Goal: Task Accomplishment & Management: Use online tool/utility

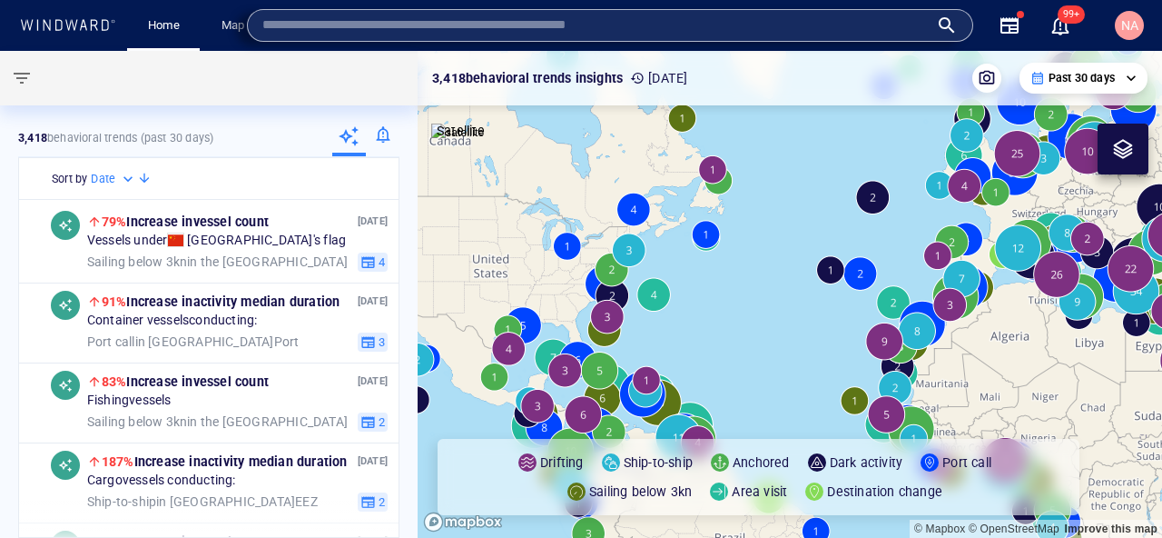
click at [249, 75] on div at bounding box center [204, 78] width 409 height 54
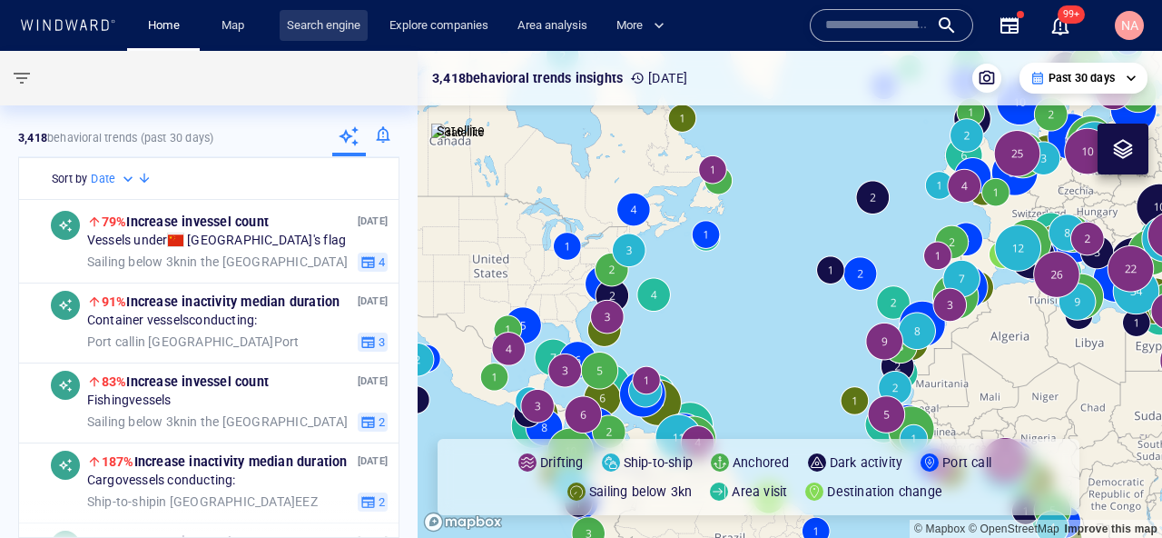
click at [291, 36] on link "Search engine" at bounding box center [324, 26] width 88 height 32
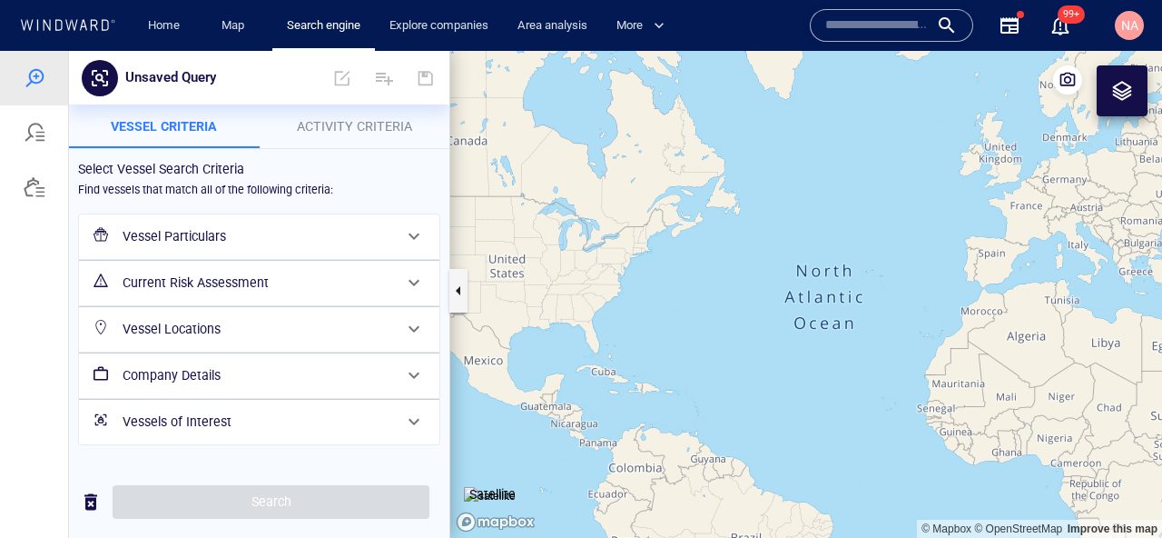
click at [242, 241] on h6 "Vessel Particulars" at bounding box center [258, 236] width 270 height 23
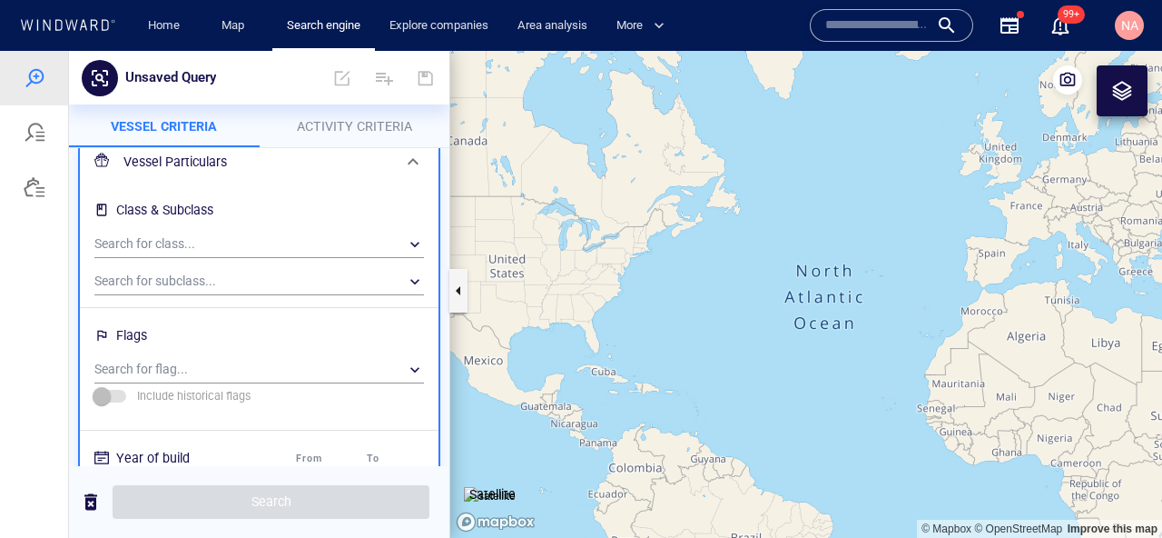
scroll to position [92, 0]
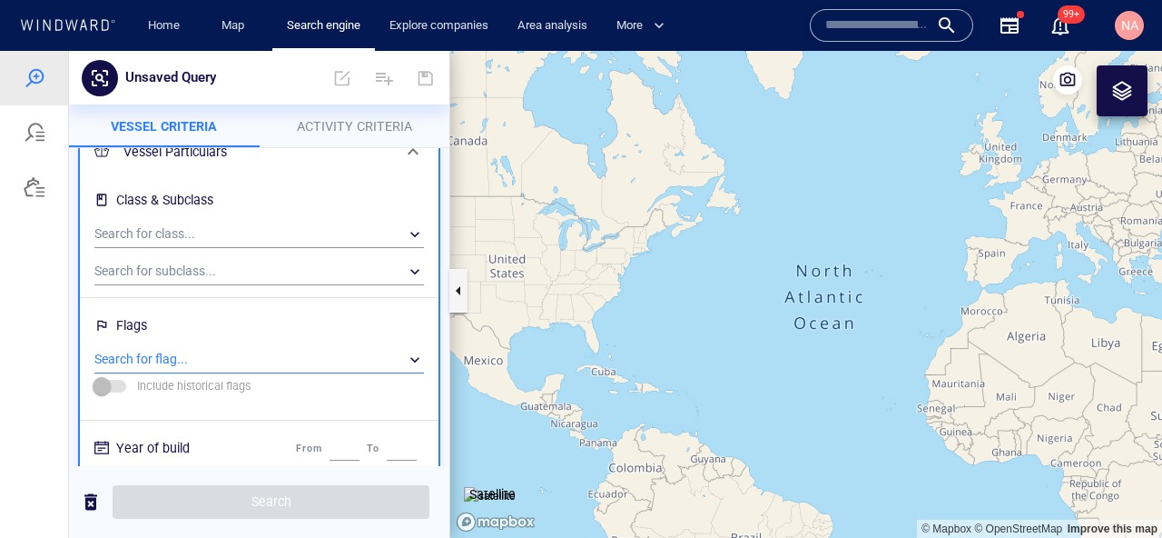
click at [199, 364] on div "​" at bounding box center [259, 359] width 330 height 27
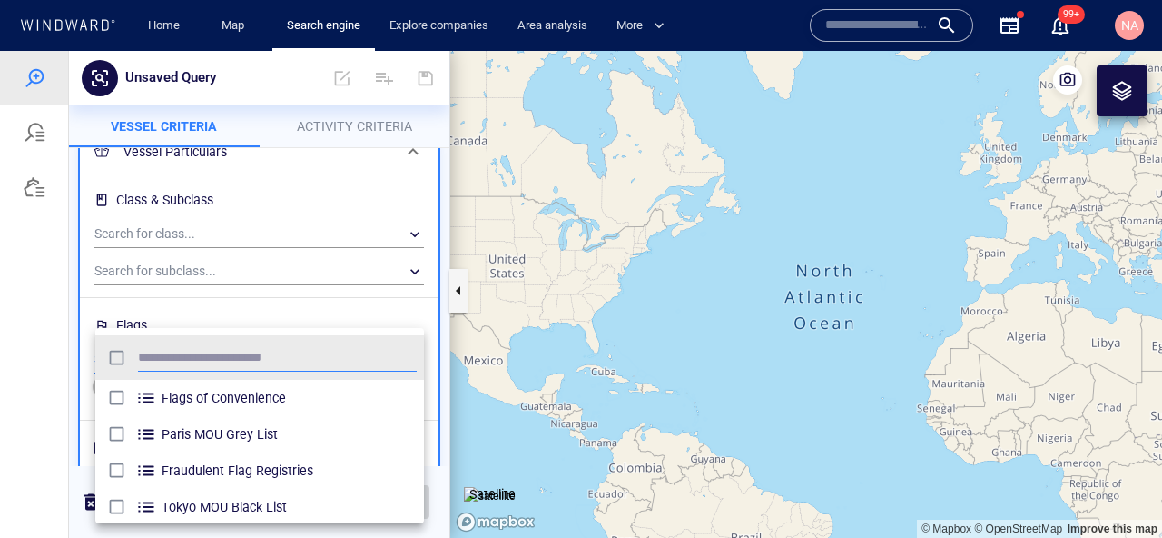
scroll to position [10, 0]
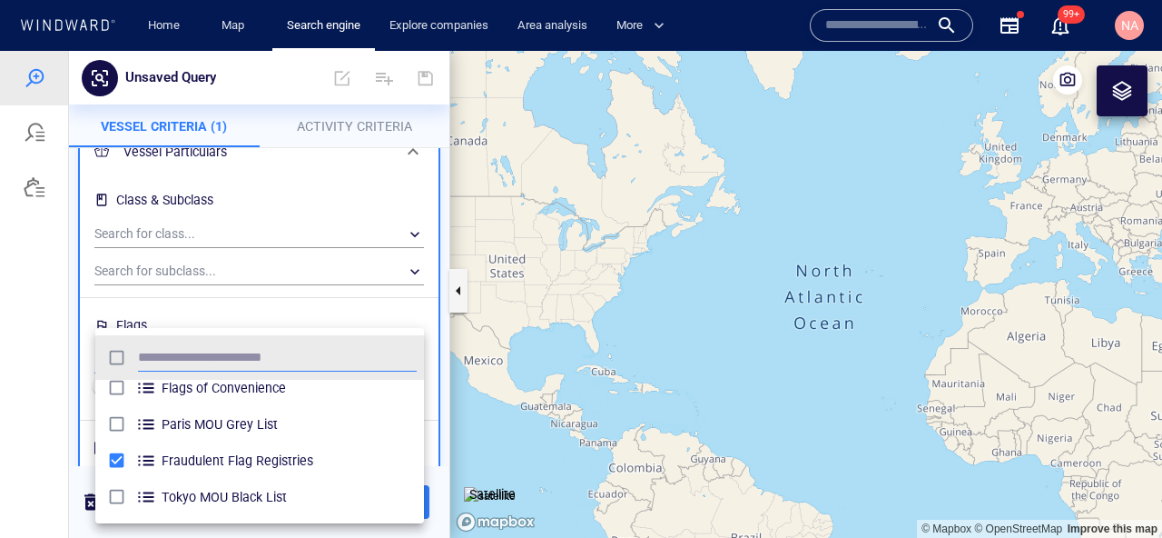
click at [76, 449] on div at bounding box center [581, 294] width 1162 height 487
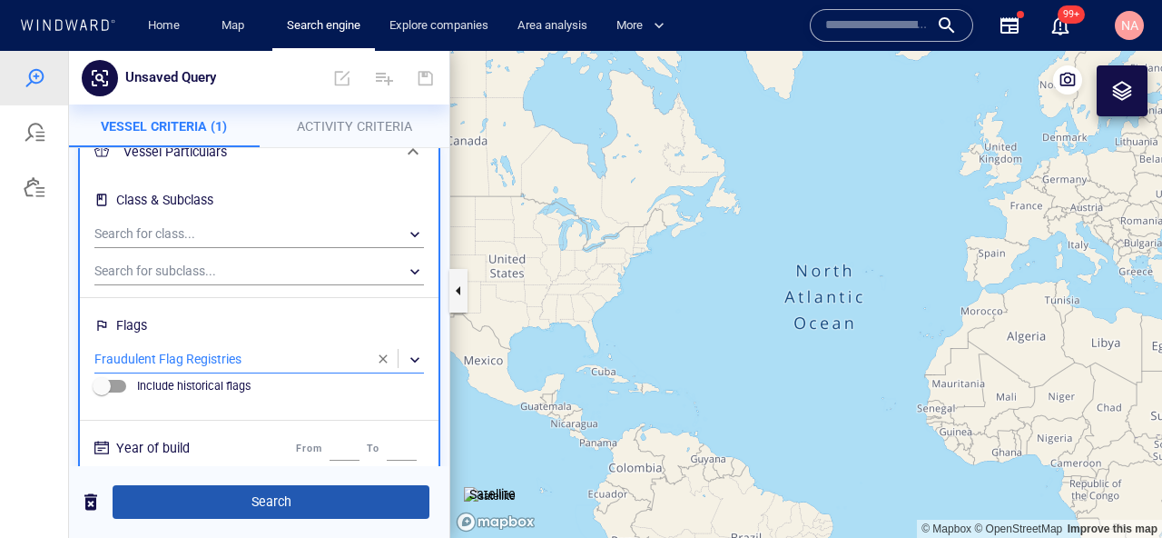
click at [222, 488] on button "Search" at bounding box center [271, 502] width 317 height 34
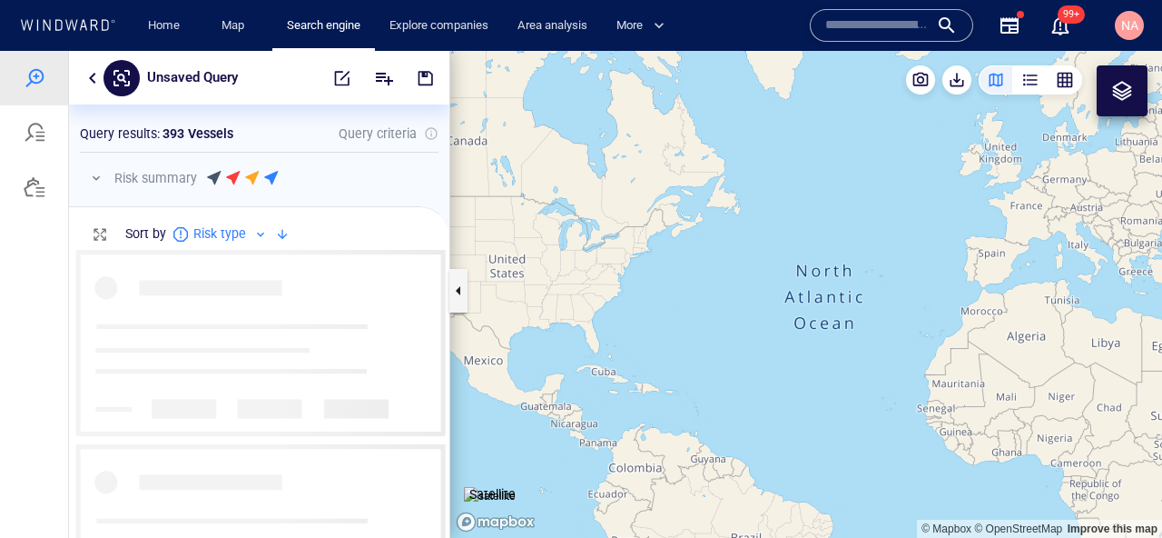
scroll to position [288, 380]
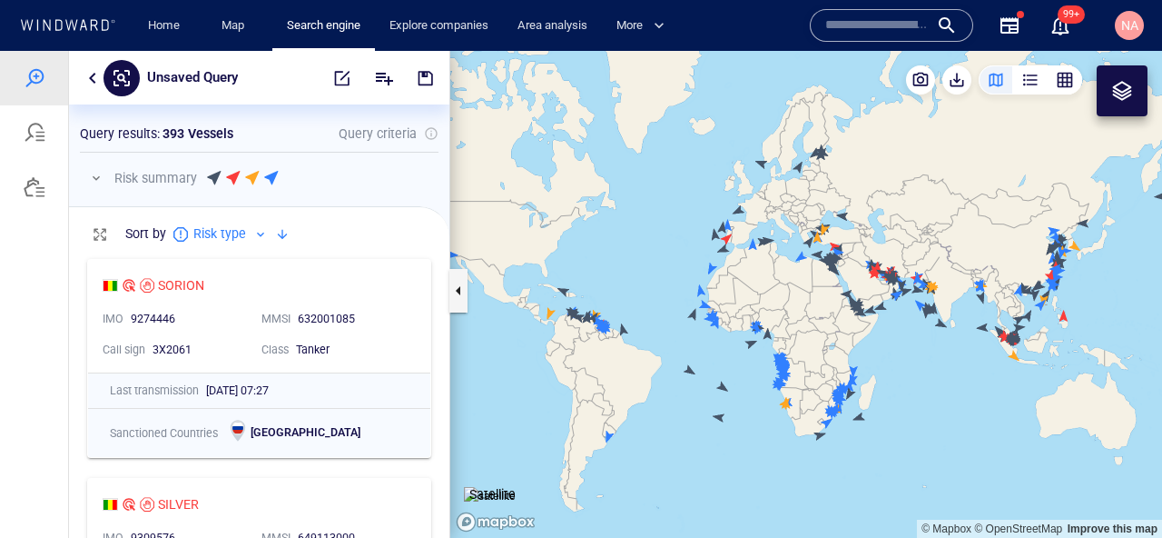
click at [1060, 64] on canvas "Map" at bounding box center [806, 294] width 712 height 487
click at [1063, 78] on div "button" at bounding box center [1065, 80] width 18 height 18
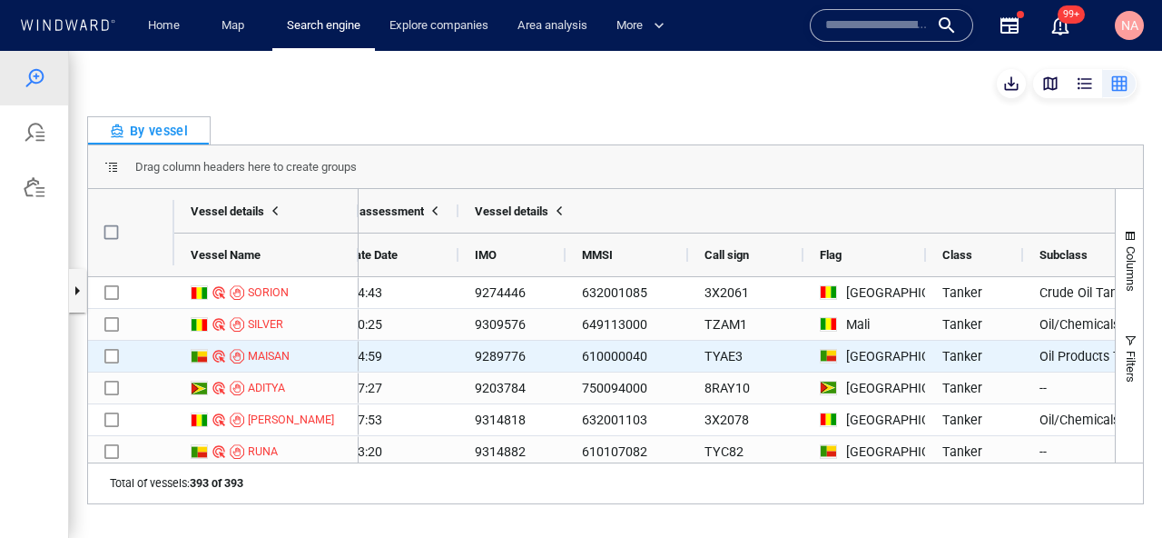
scroll to position [0, 0]
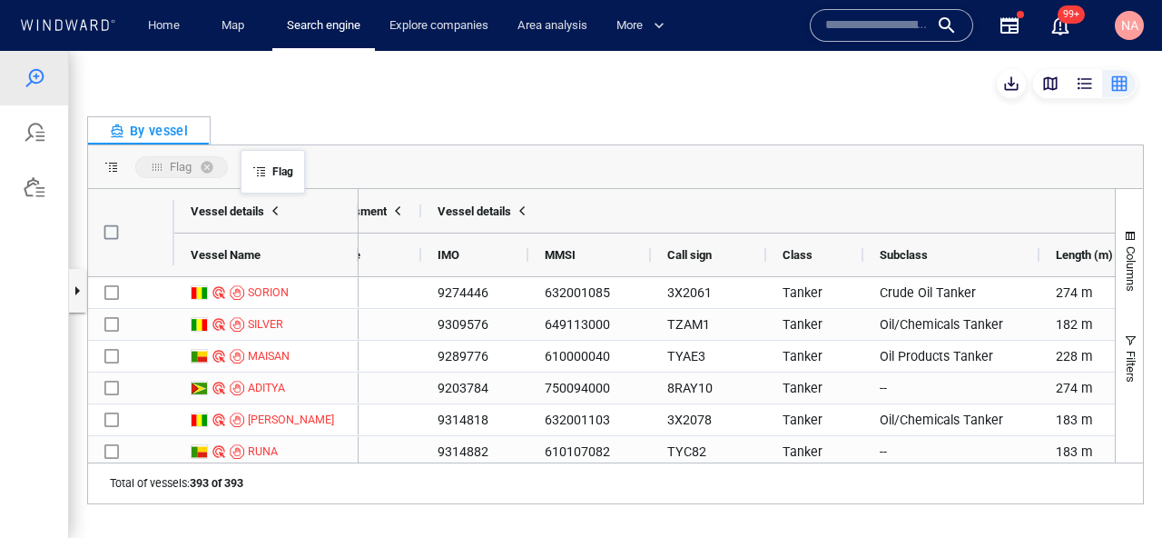
drag, startPoint x: 808, startPoint y: 261, endPoint x: 249, endPoint y: 160, distance: 568.3
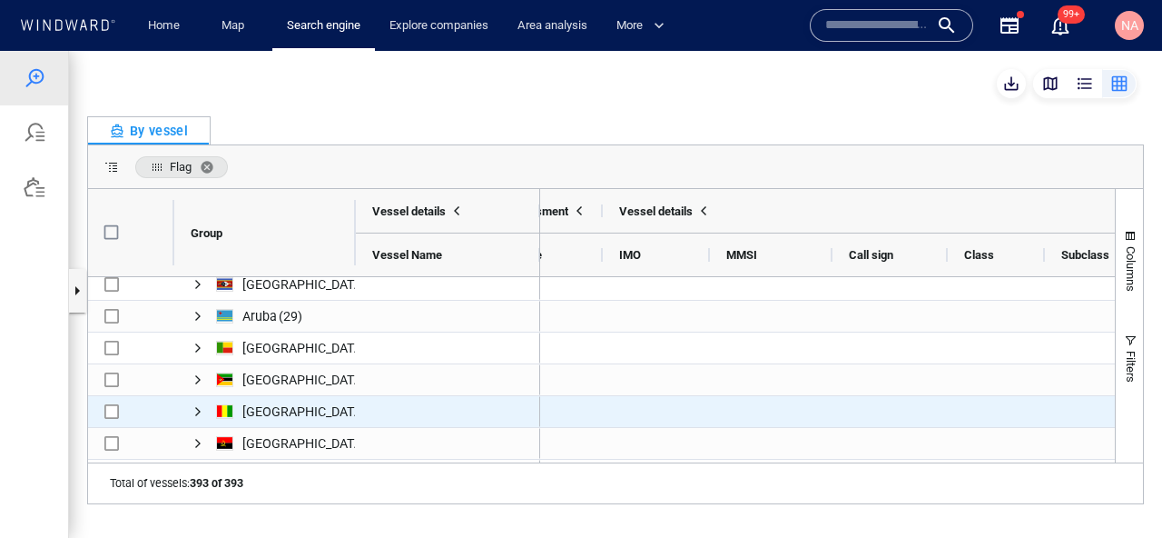
scroll to position [83, 0]
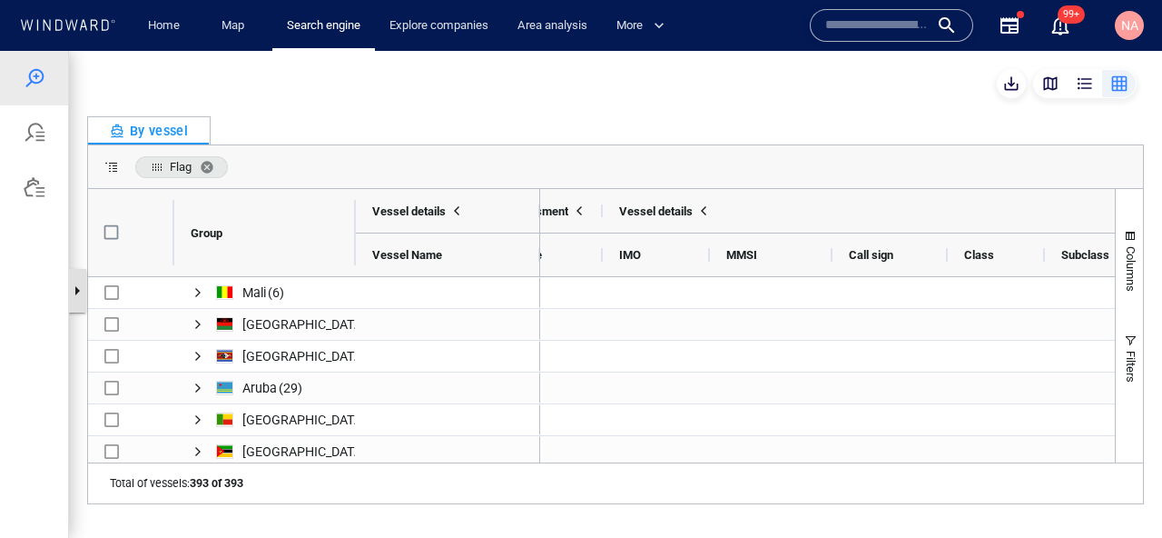
click at [80, 285] on button "button" at bounding box center [77, 291] width 18 height 44
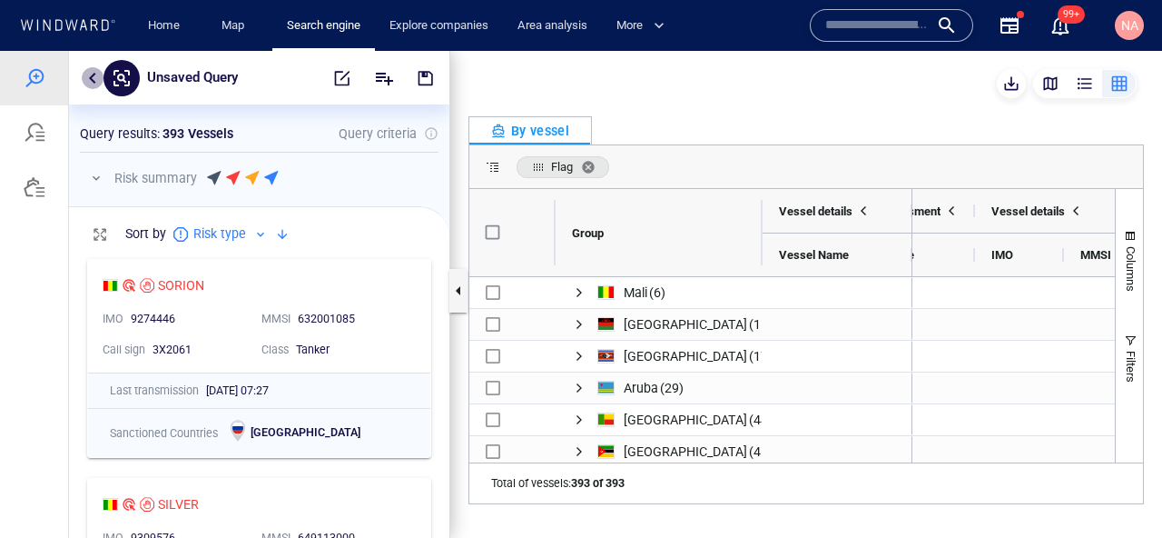
click at [94, 74] on button "button" at bounding box center [93, 78] width 22 height 22
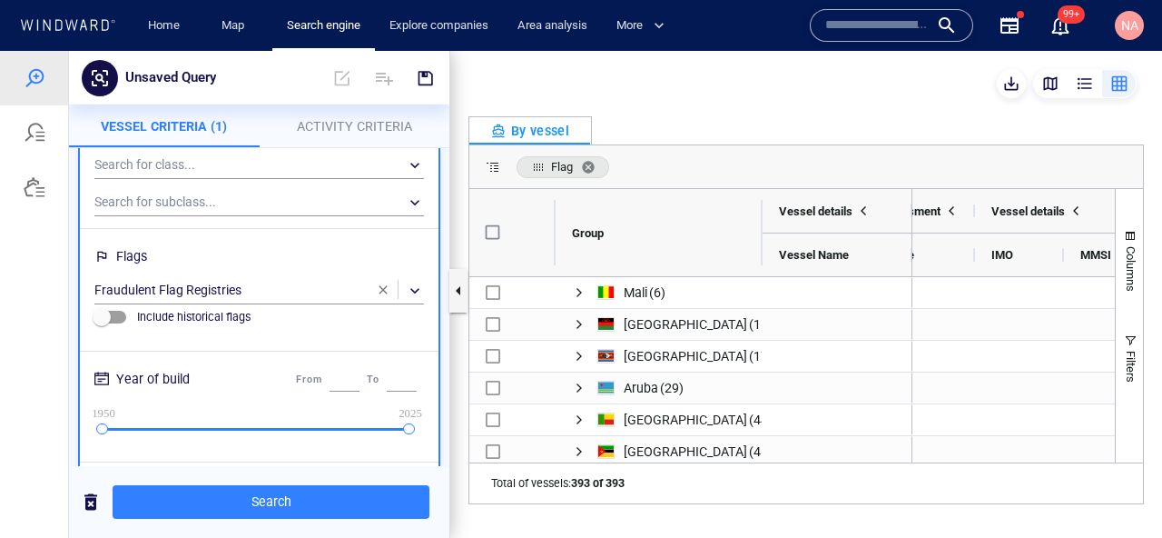
click at [147, 260] on div "Flags" at bounding box center [132, 257] width 38 height 30
click at [148, 286] on div "​" at bounding box center [259, 290] width 330 height 27
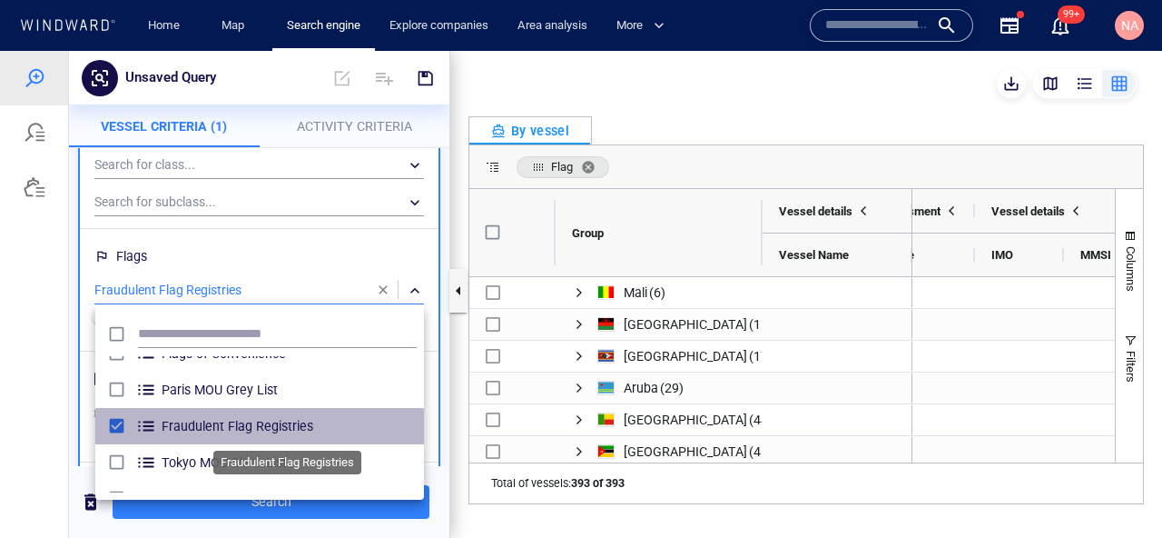
drag, startPoint x: 358, startPoint y: 427, endPoint x: 216, endPoint y: 427, distance: 141.6
click at [216, 427] on span "Fraudulent Flag Registries" at bounding box center [289, 426] width 255 height 22
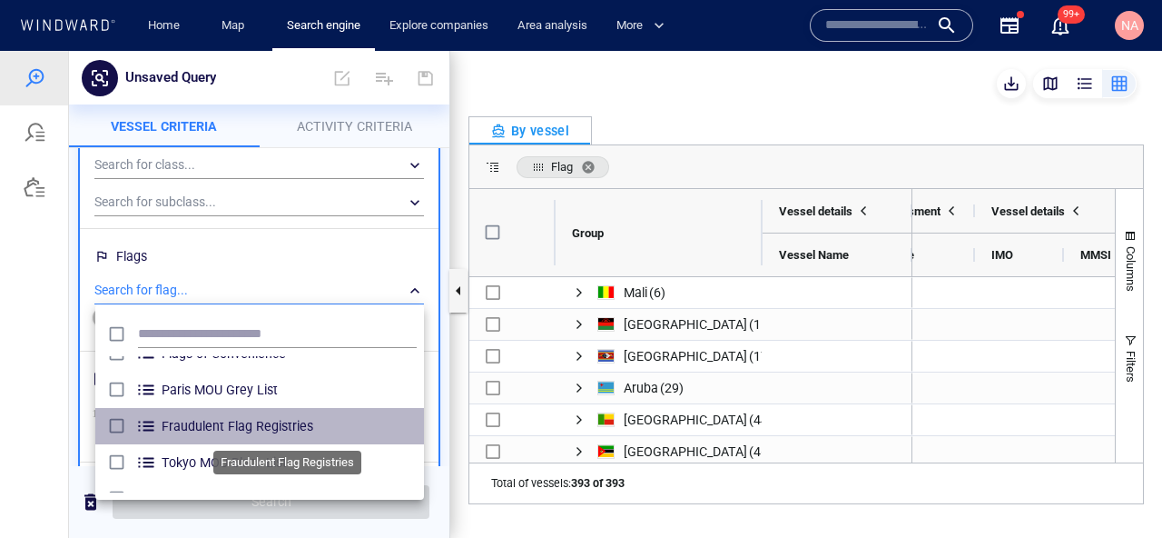
click at [216, 427] on span "Fraudulent Flag Registries" at bounding box center [289, 426] width 255 height 22
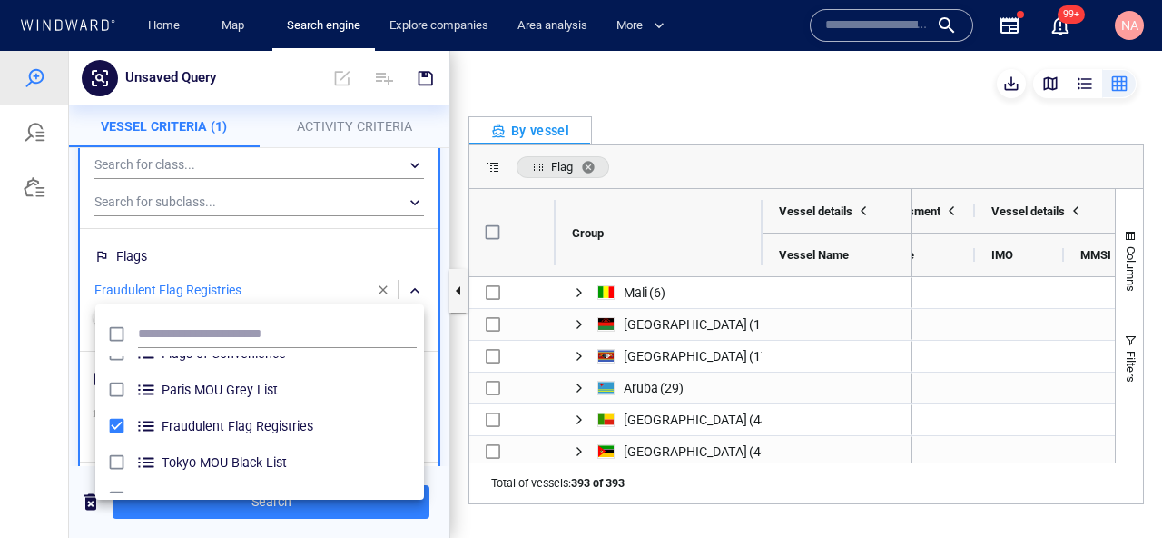
click at [415, 511] on div at bounding box center [581, 294] width 1162 height 487
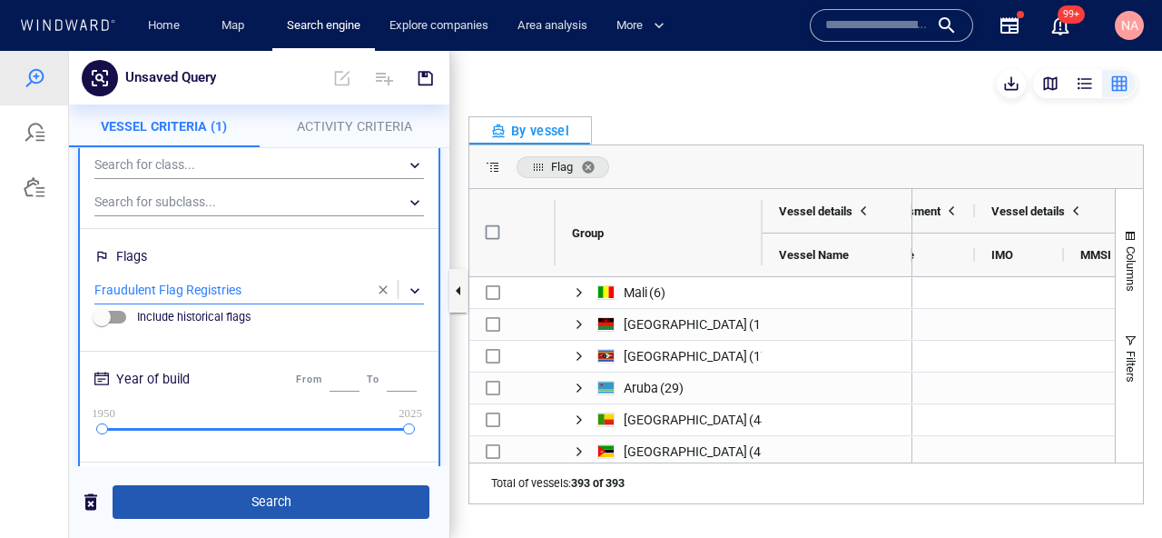
click at [402, 509] on span "Search" at bounding box center [271, 501] width 288 height 23
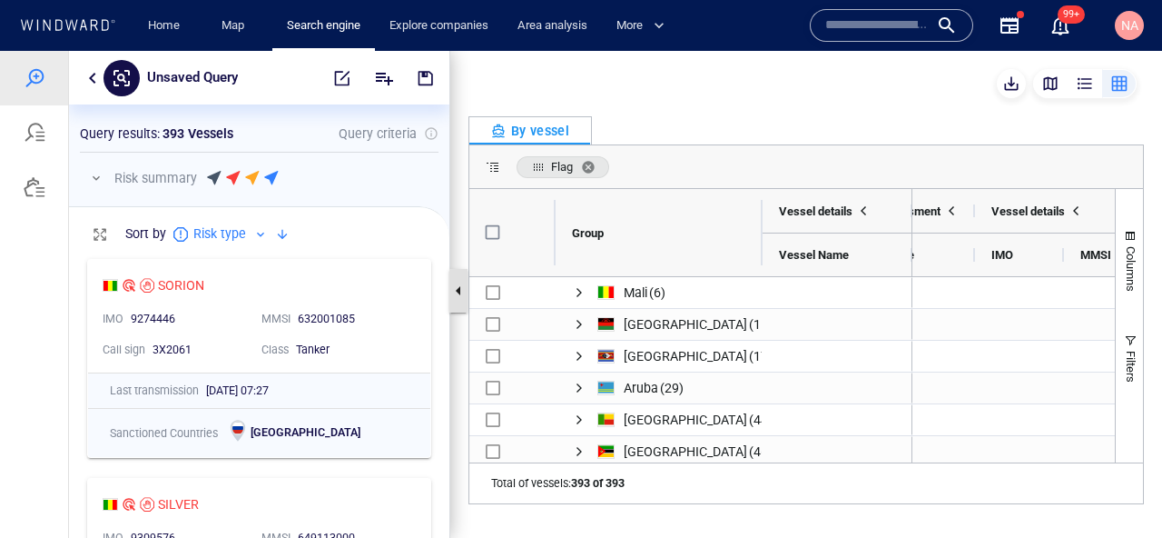
click at [462, 295] on button "button" at bounding box center [458, 291] width 18 height 44
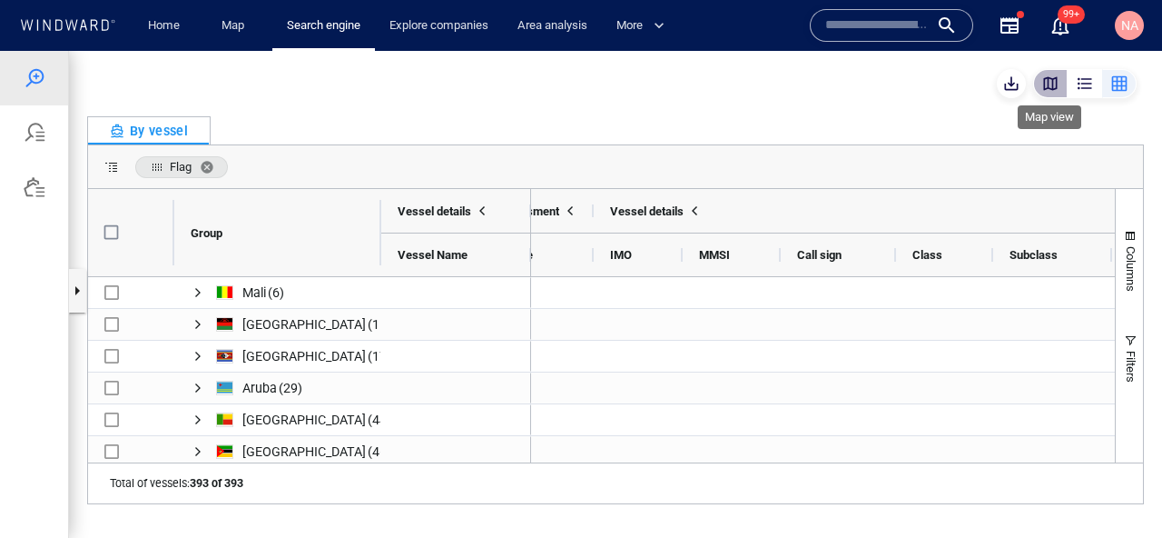
click at [1045, 91] on div "button" at bounding box center [1050, 83] width 18 height 18
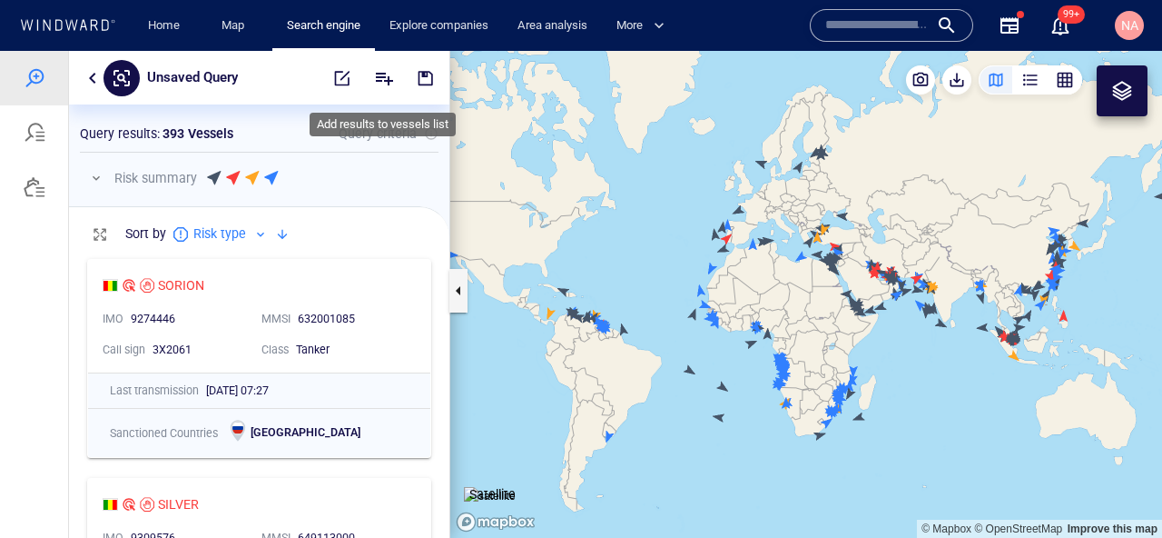
click at [391, 69] on icon "Add" at bounding box center [384, 78] width 22 height 22
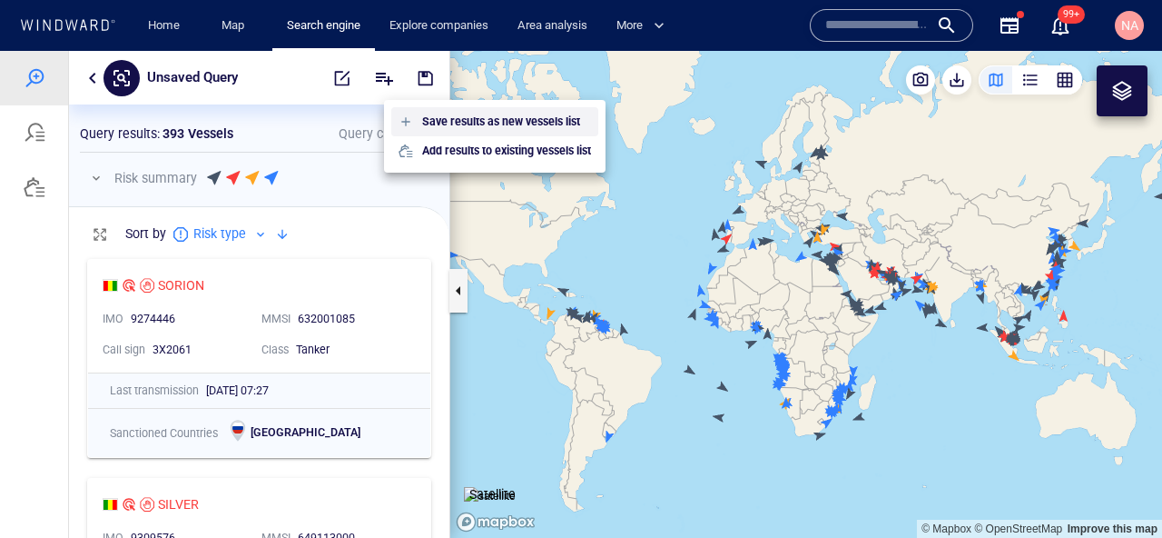
click at [477, 114] on p "Save results as new vessels list" at bounding box center [501, 121] width 158 height 16
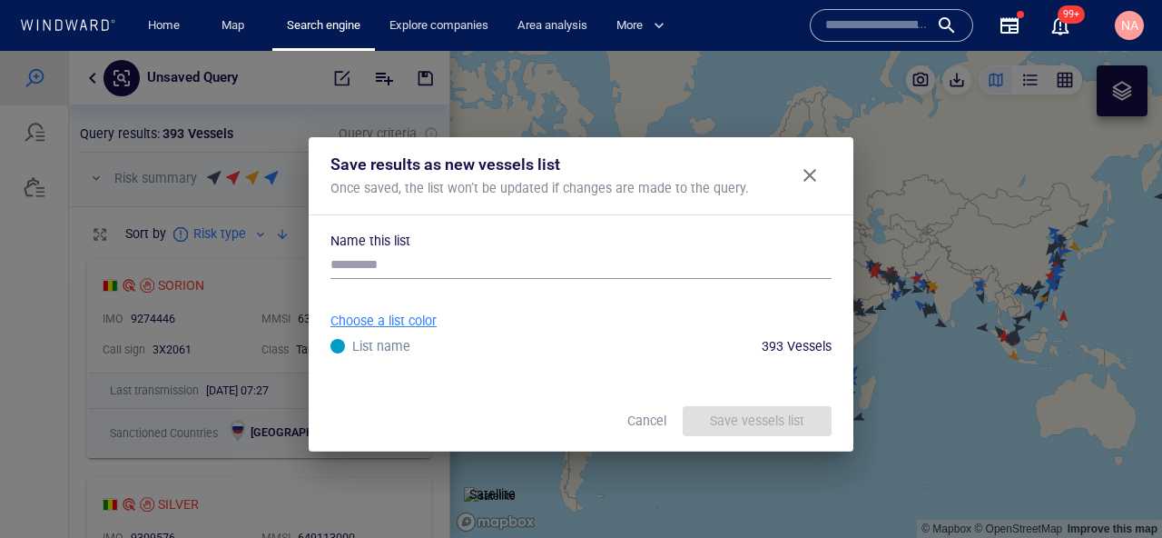
click at [412, 281] on div at bounding box center [580, 281] width 501 height 58
click at [419, 266] on input "text" at bounding box center [580, 265] width 501 height 27
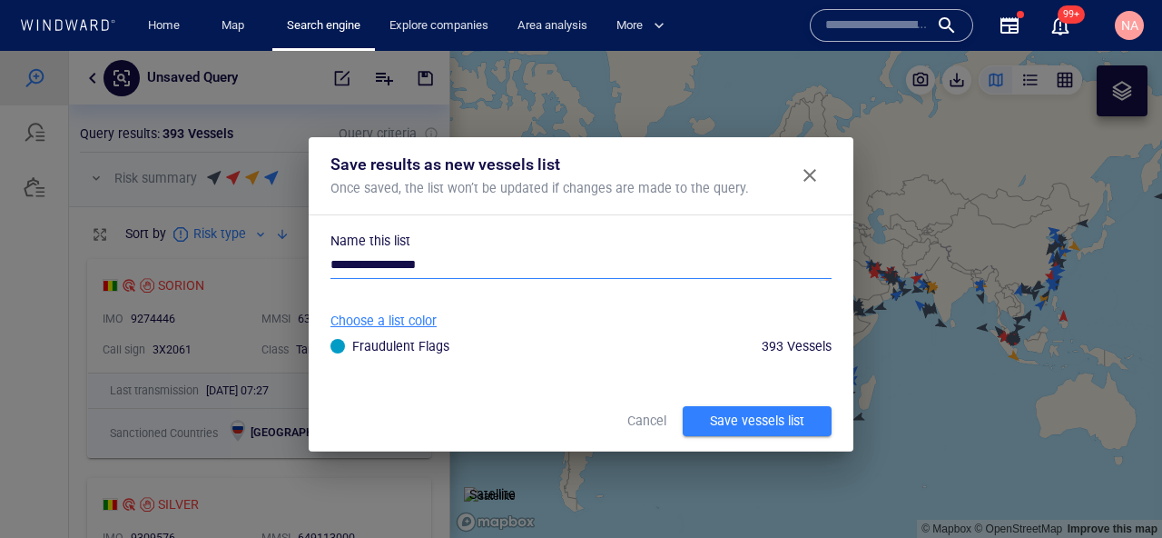
type input "**********"
click at [740, 421] on div "Save vessels list" at bounding box center [757, 421] width 102 height 30
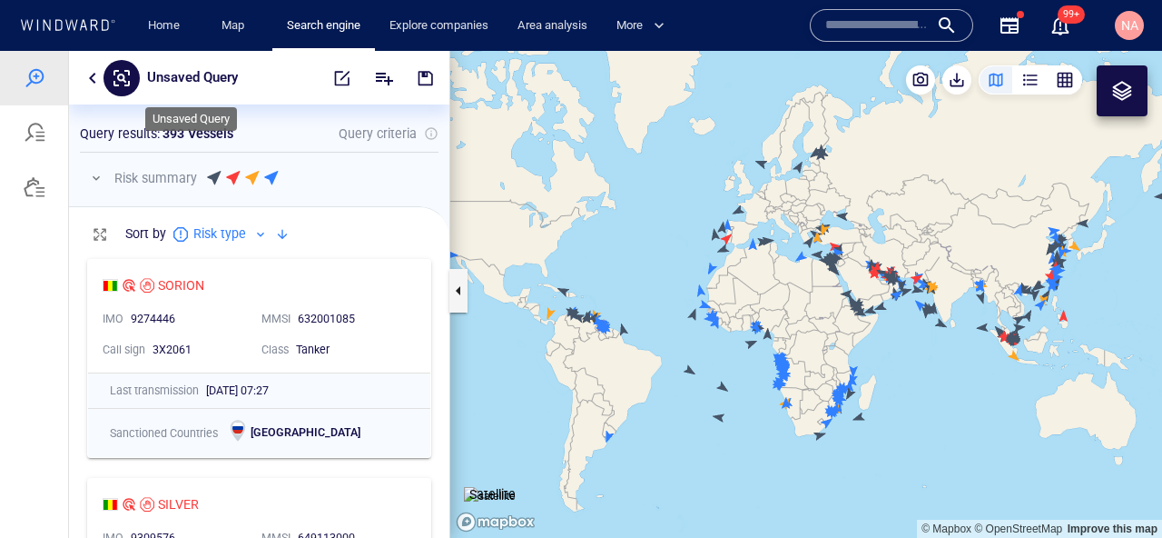
click at [181, 74] on p "Unsaved Query" at bounding box center [192, 78] width 91 height 24
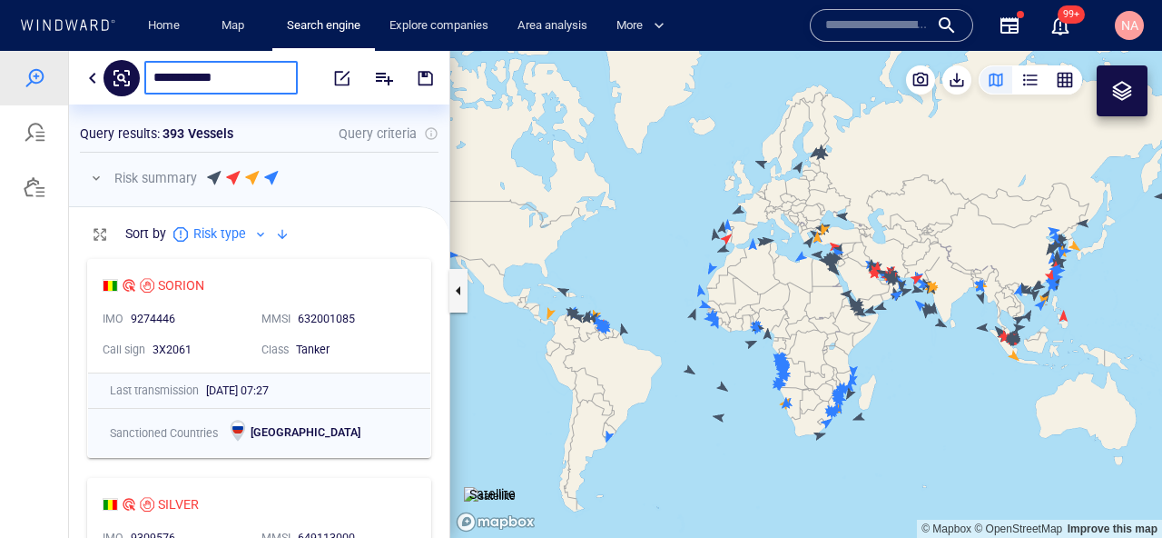
click at [244, 82] on input "**********" at bounding box center [220, 77] width 135 height 15
type input "**********"
click at [449, 81] on div "Fraudulent Flags" at bounding box center [259, 78] width 380 height 54
click at [430, 81] on span "button" at bounding box center [426, 78] width 18 height 18
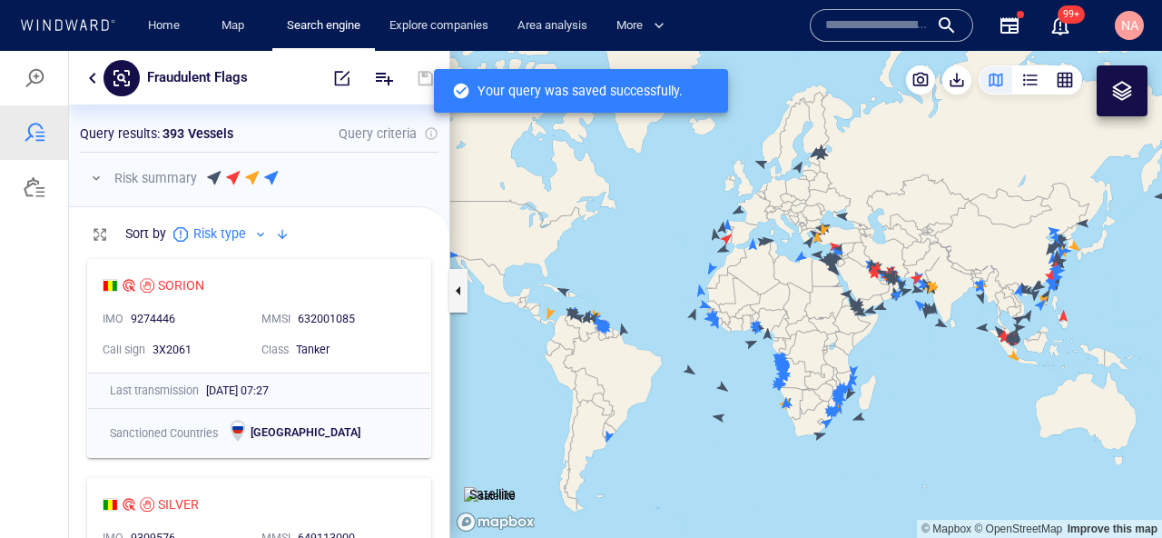
scroll to position [288, 380]
click at [4, 134] on div at bounding box center [34, 132] width 68 height 54
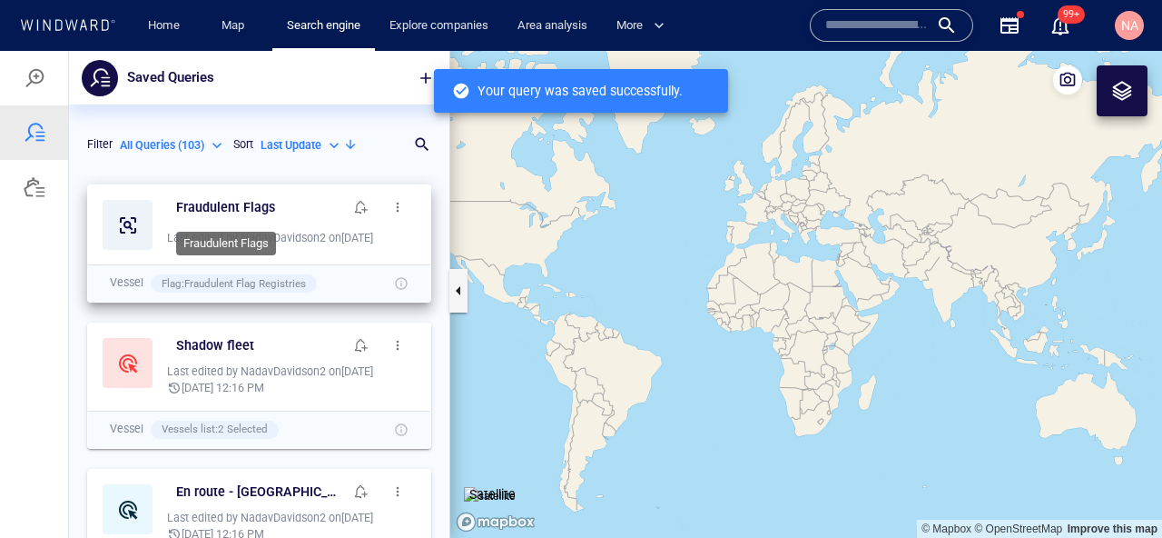
scroll to position [362, 380]
click at [409, 200] on button "button" at bounding box center [398, 207] width 36 height 36
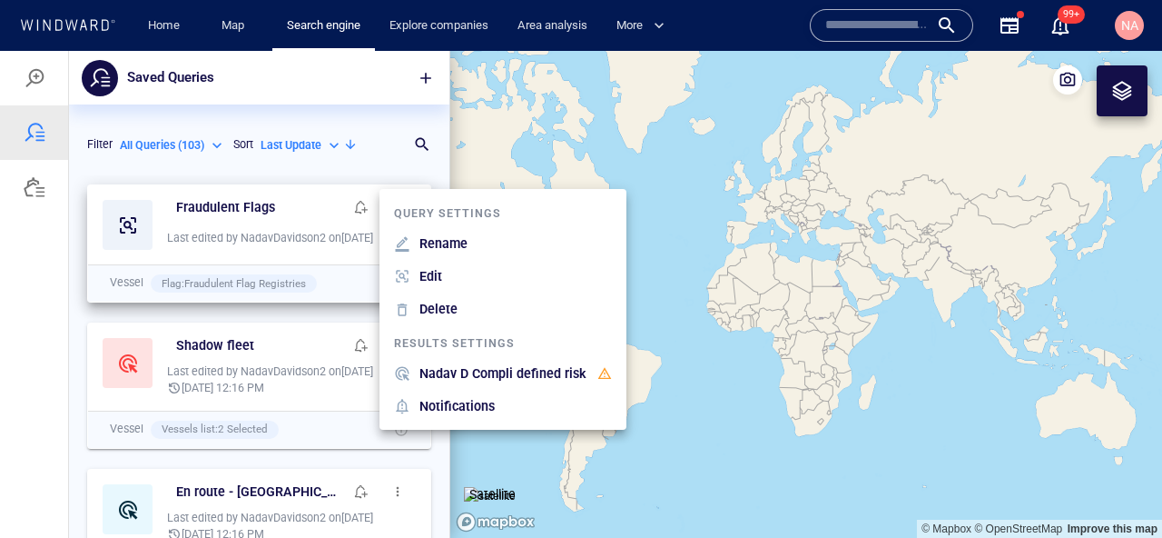
click at [261, 345] on div at bounding box center [581, 294] width 1162 height 487
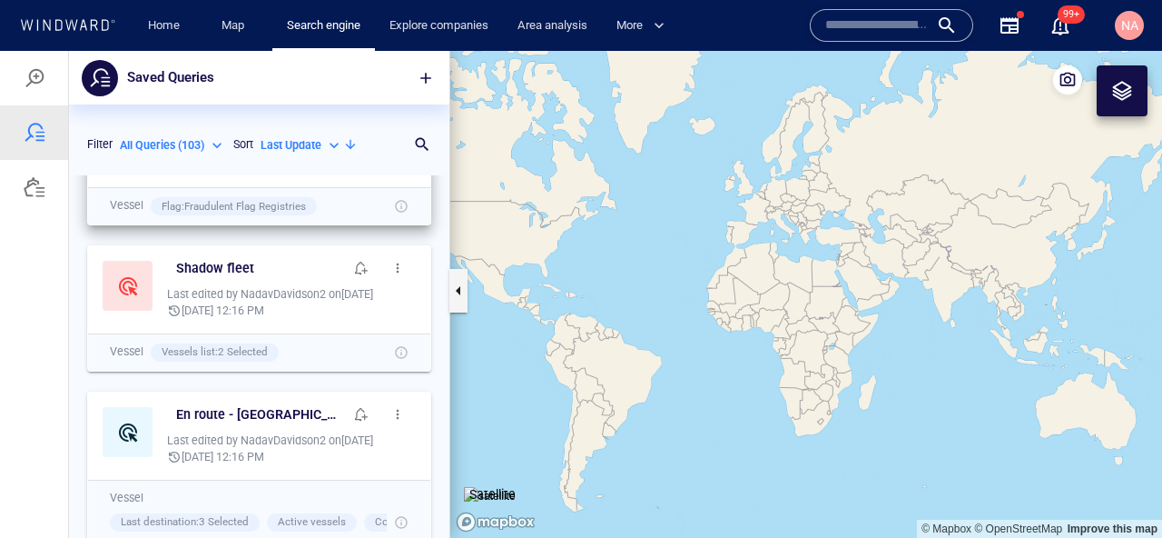
scroll to position [78, 0]
click at [399, 416] on span "button" at bounding box center [397, 413] width 15 height 15
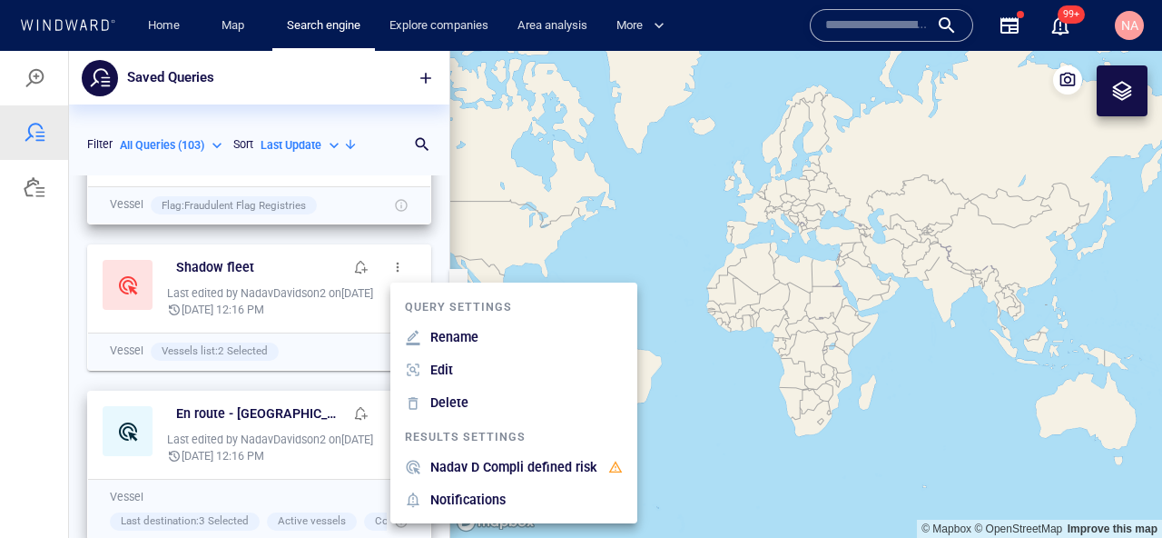
click at [489, 464] on p "Nadav D Compli defined risk" at bounding box center [513, 467] width 167 height 22
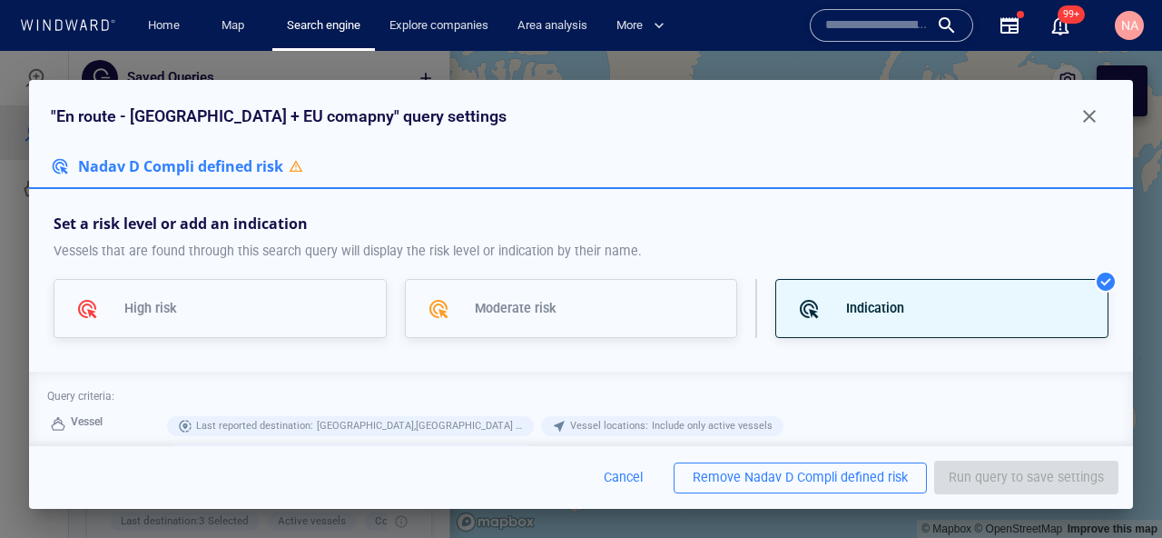
click at [811, 482] on div "Nadav D Compli defined risk" at bounding box center [826, 477] width 163 height 23
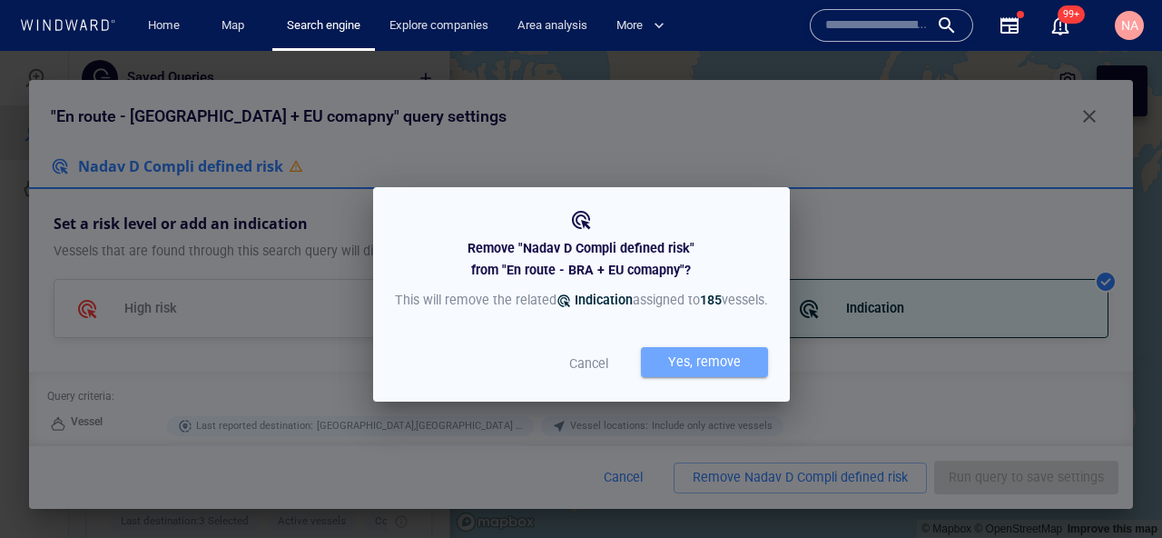
click at [705, 359] on div "Yes, remove" at bounding box center [705, 362] width 80 height 30
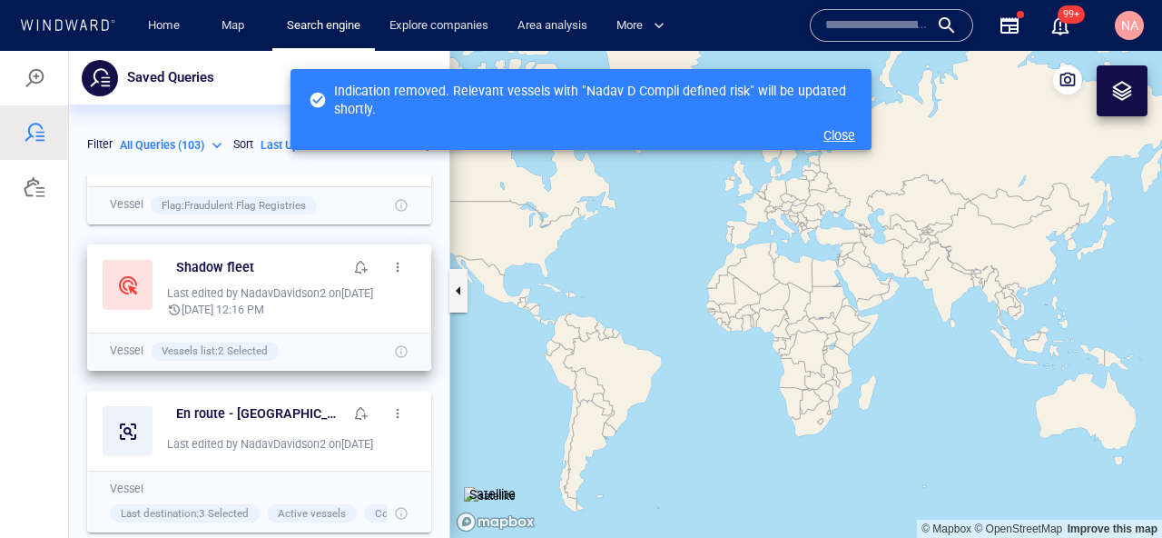
scroll to position [0, 0]
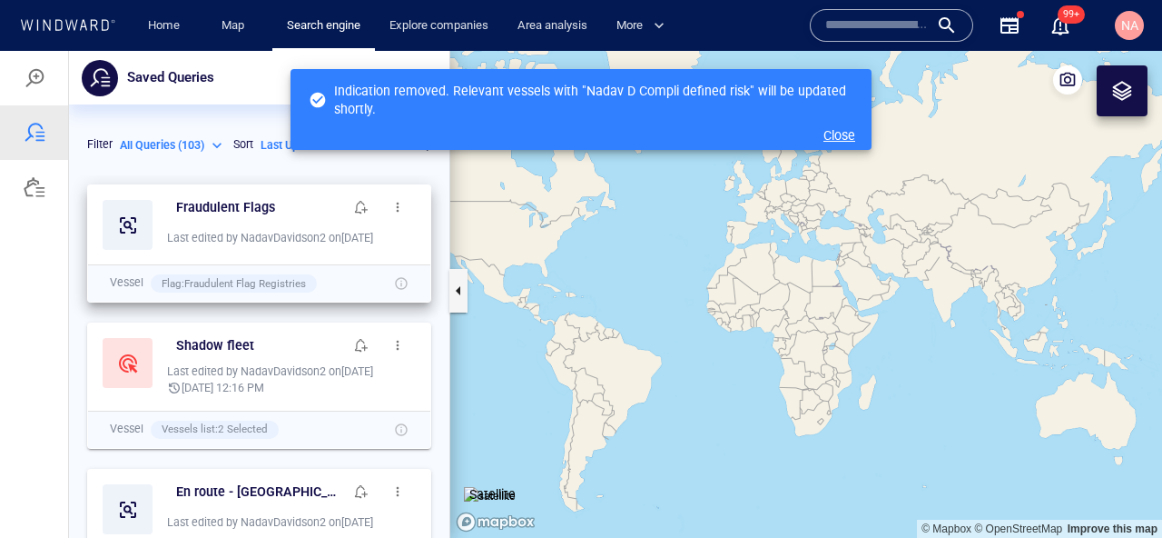
click at [409, 196] on button "button" at bounding box center [398, 207] width 36 height 36
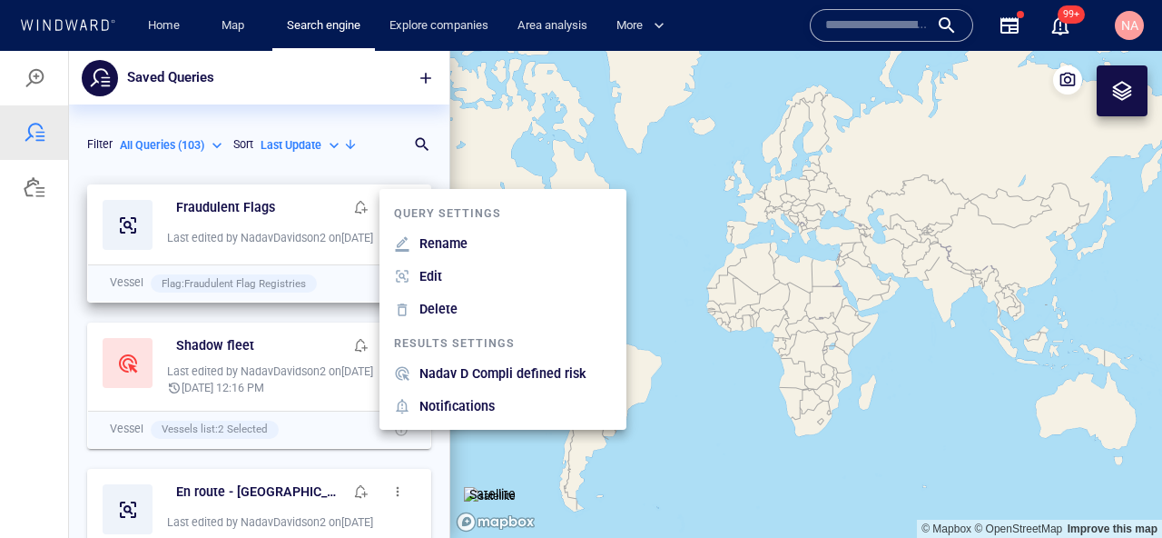
click at [500, 372] on p "Nadav D Compli defined risk" at bounding box center [502, 373] width 167 height 22
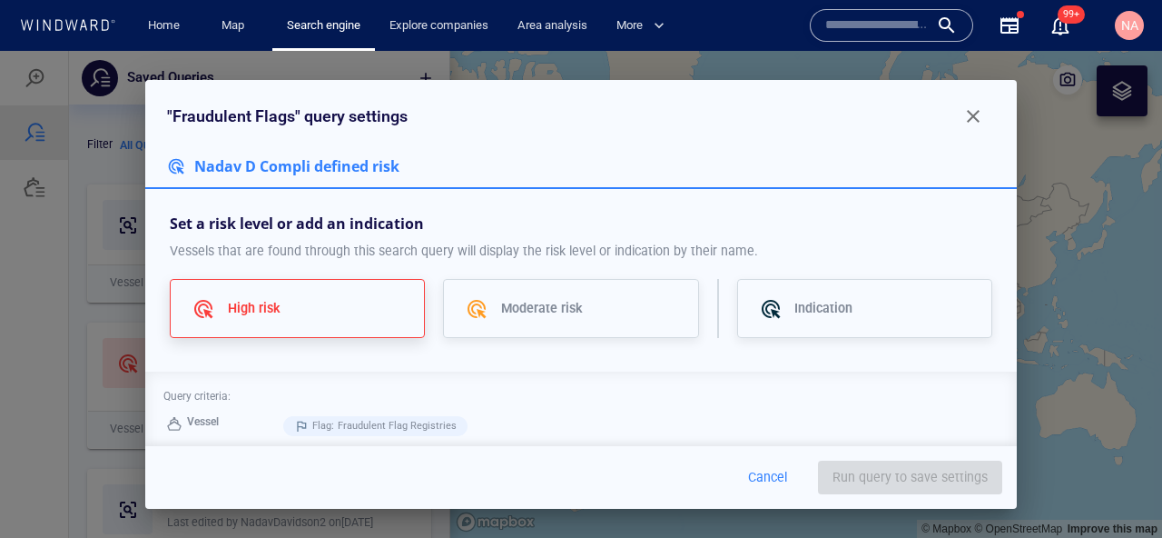
click at [250, 306] on p "High risk" at bounding box center [254, 308] width 53 height 22
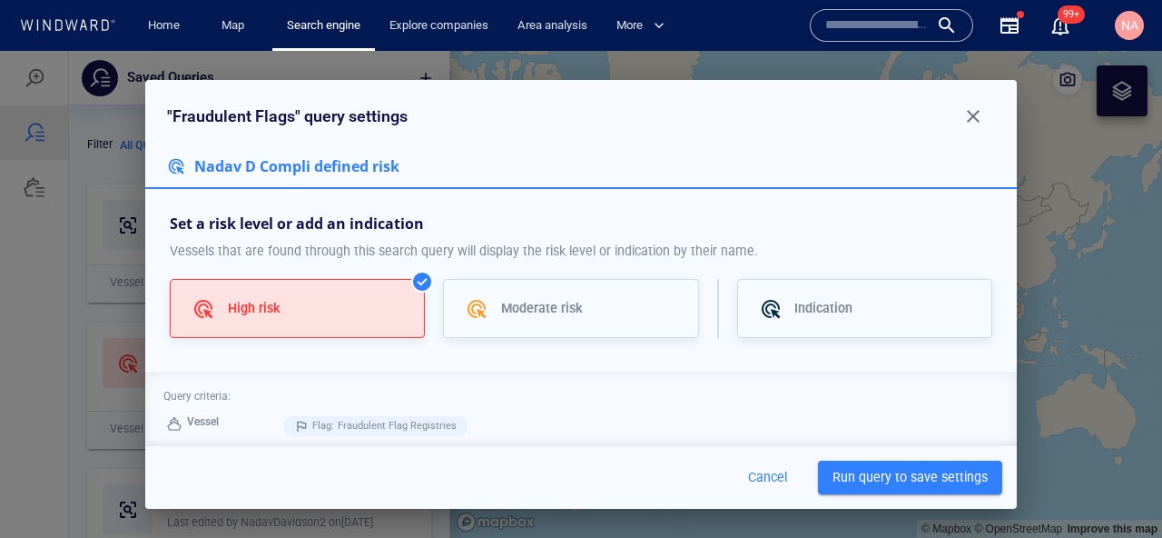
click at [955, 486] on span "Run query to save settings" at bounding box center [910, 477] width 155 height 23
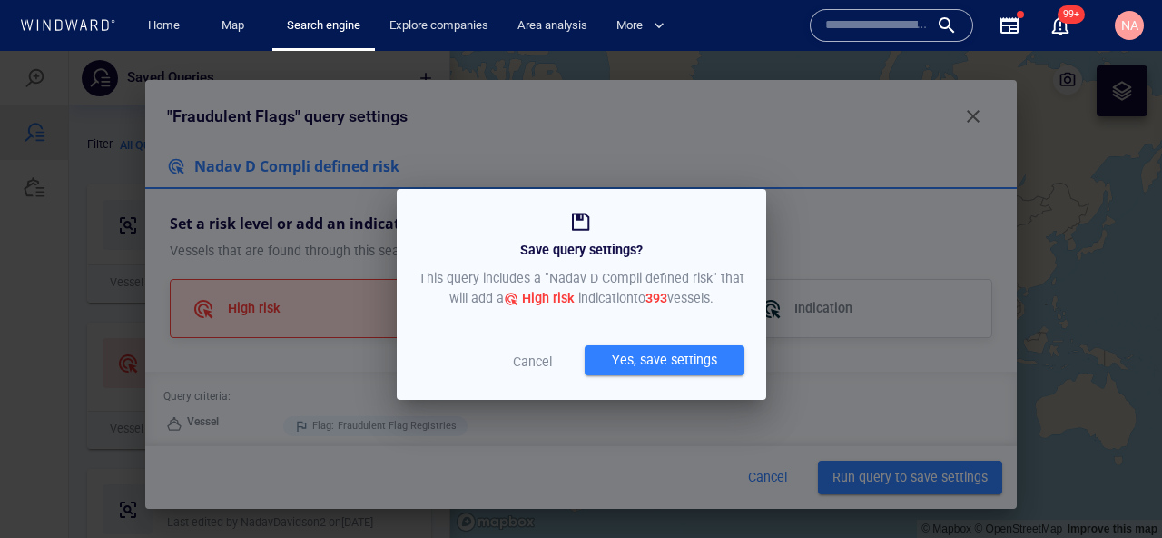
click at [630, 343] on div "Cancel Yes, save settings" at bounding box center [582, 358] width 326 height 40
click at [629, 362] on div "Yes, save settings" at bounding box center [664, 360] width 113 height 30
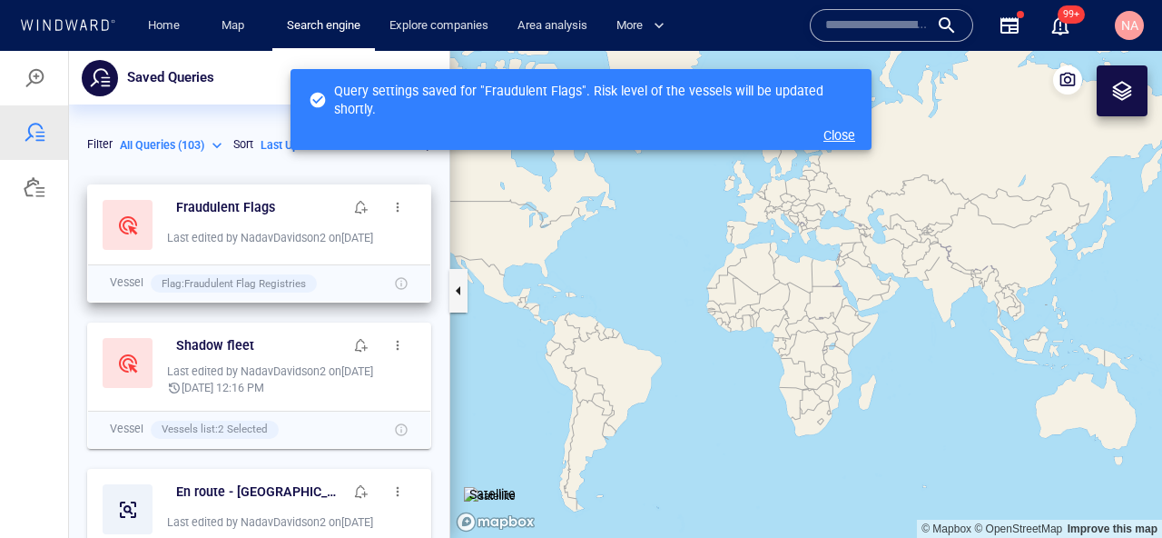
click at [217, 189] on div "Fraudulent Flags" at bounding box center [291, 207] width 249 height 36
click at [217, 194] on div "Fraudulent Flags" at bounding box center [260, 207] width 174 height 30
click at [217, 198] on h6 "Fraudulent Flags" at bounding box center [225, 207] width 99 height 23
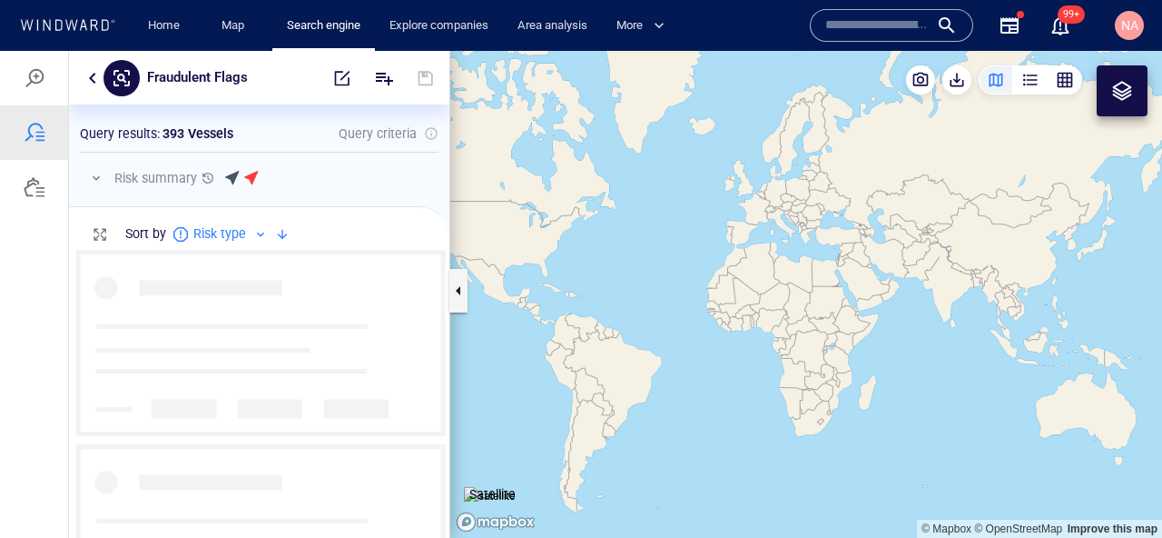
scroll to position [288, 380]
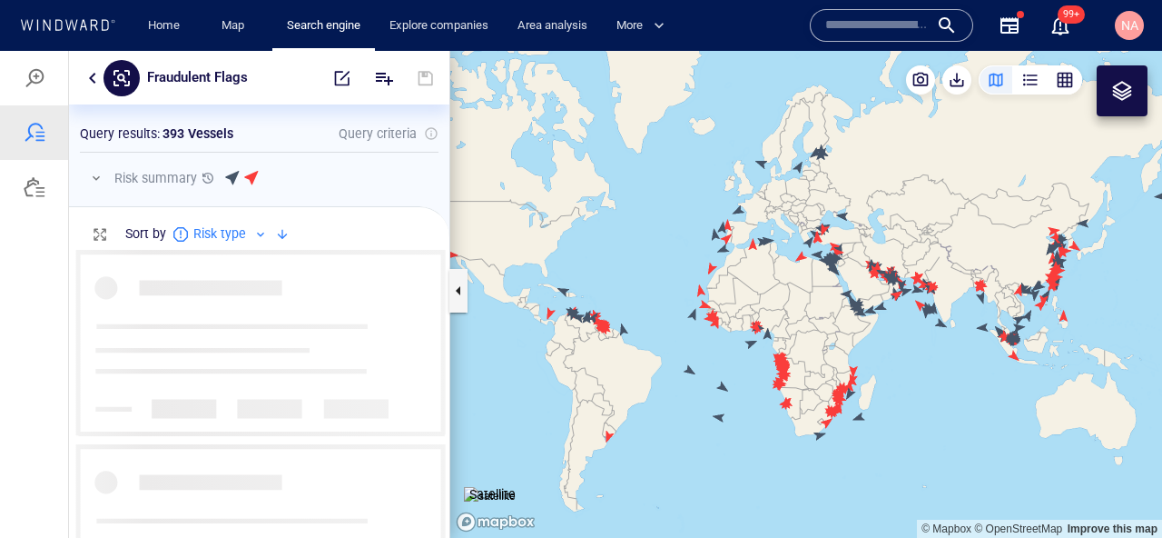
click at [99, 180] on button "button" at bounding box center [96, 178] width 22 height 22
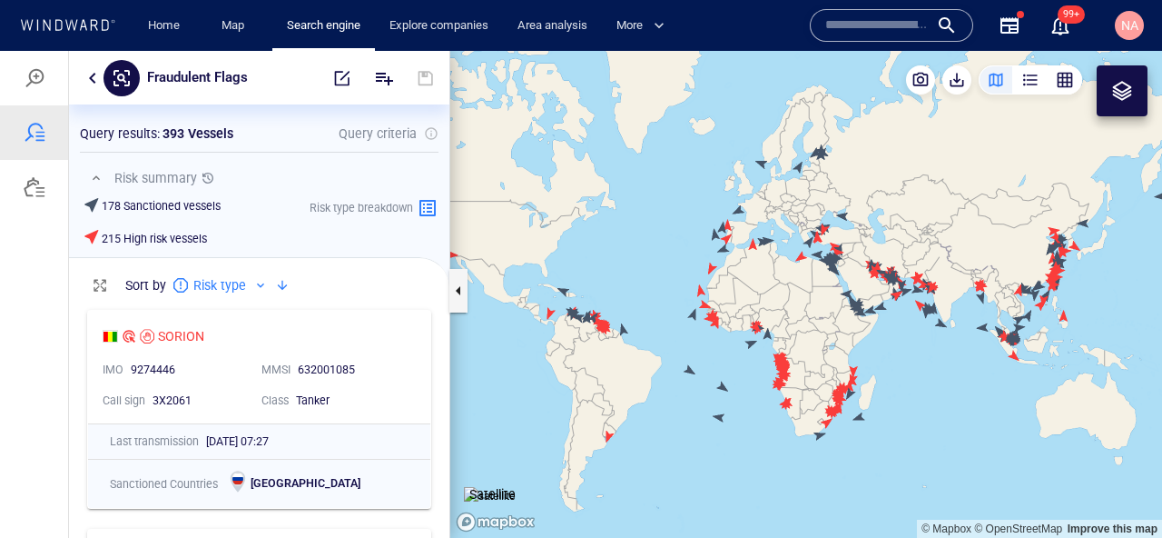
scroll to position [1, 1]
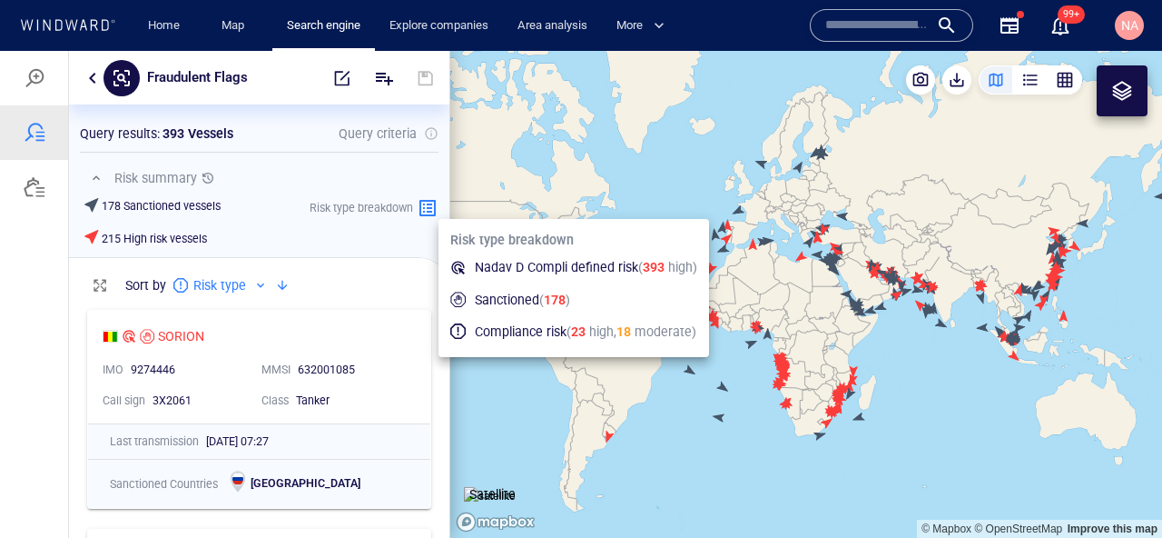
click at [433, 203] on icon at bounding box center [428, 208] width 22 height 22
